Goal: Task Accomplishment & Management: Manage account settings

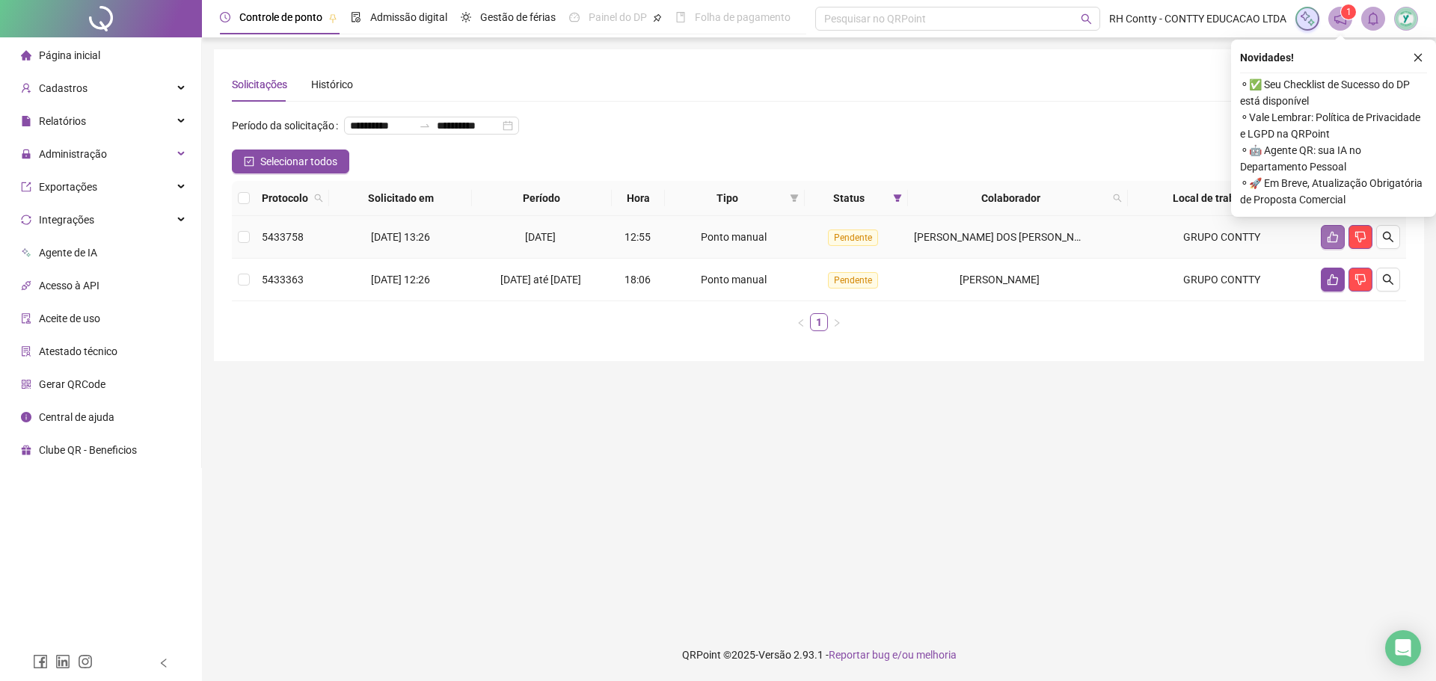
click at [1343, 249] on button "button" at bounding box center [1333, 237] width 24 height 24
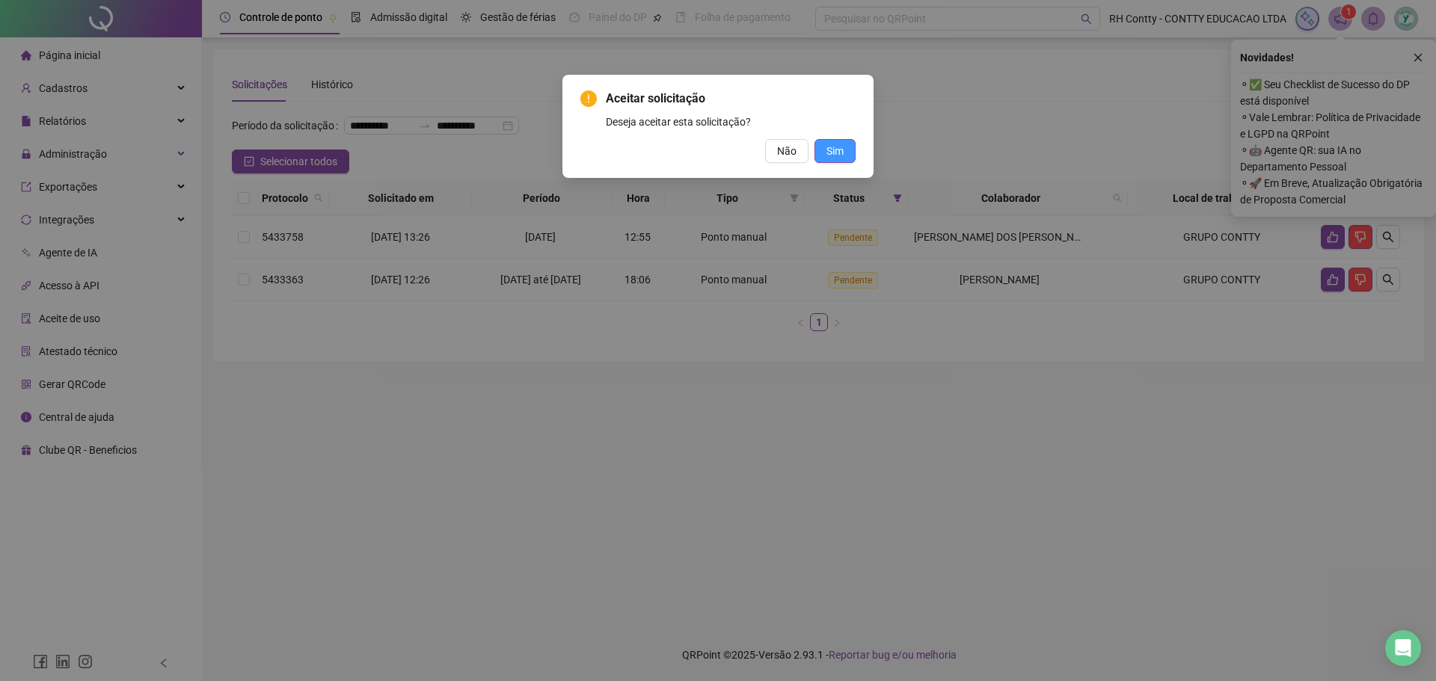
click at [838, 150] on span "Sim" at bounding box center [834, 151] width 17 height 16
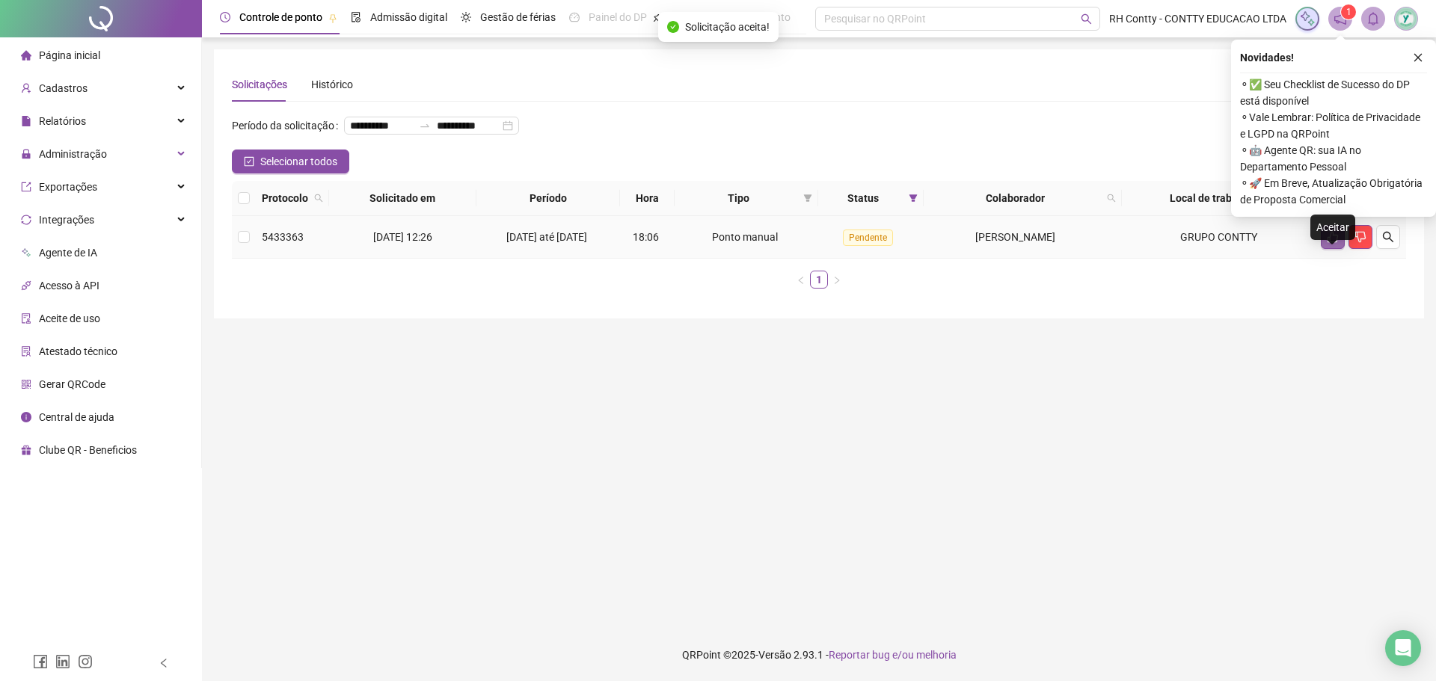
click at [1332, 243] on icon "like" at bounding box center [1332, 237] width 10 height 11
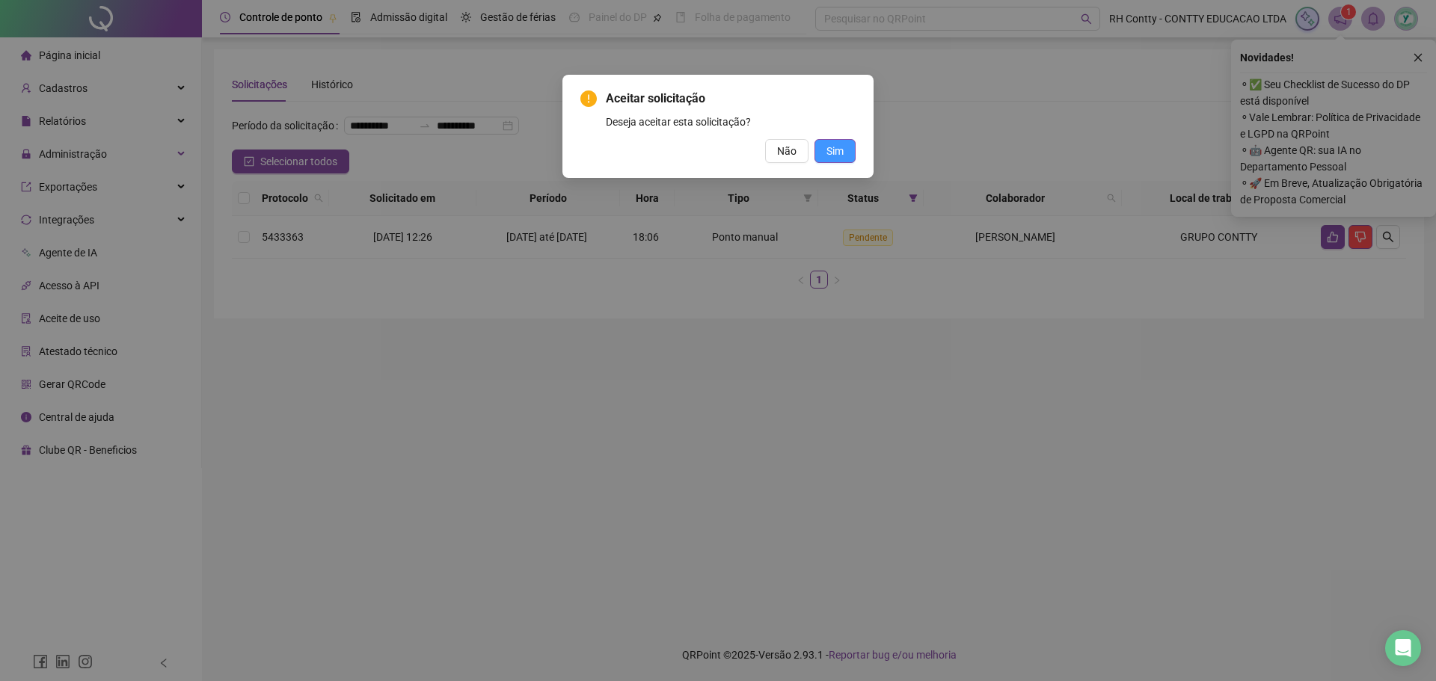
click at [820, 148] on button "Sim" at bounding box center [834, 151] width 41 height 24
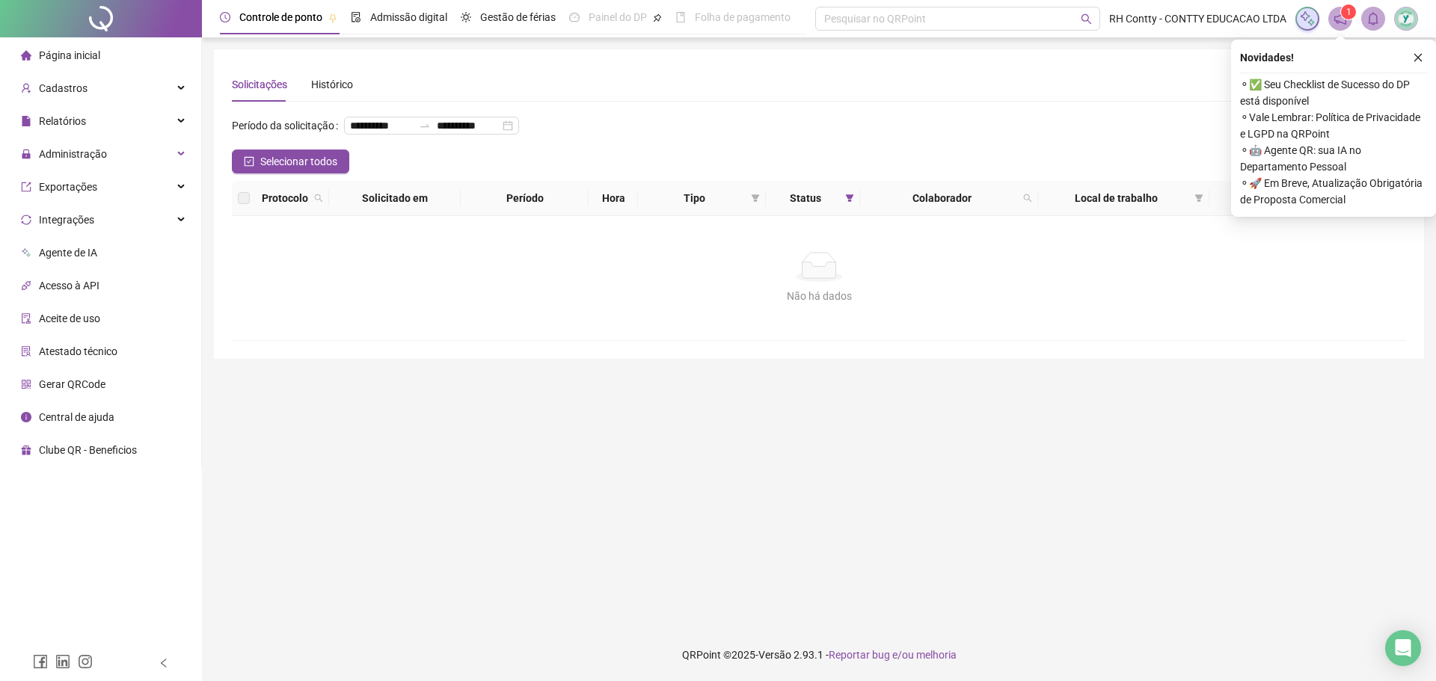
click at [837, 142] on div "**********" at bounding box center [819, 132] width 1174 height 36
click at [1421, 55] on icon "close" at bounding box center [1417, 57] width 10 height 10
